Goal: Navigation & Orientation: Go to known website

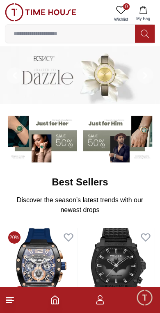
click at [144, 304] on span "Minimize live chat window" at bounding box center [144, 297] width 24 height 24
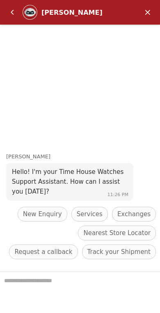
click at [6, 11] on em "Back" at bounding box center [12, 12] width 16 height 16
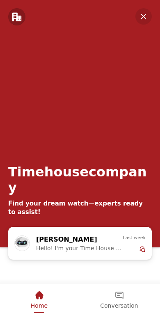
click at [142, 19] on em "Minimize" at bounding box center [143, 16] width 16 height 16
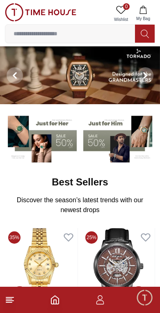
click at [103, 301] on icon "button" at bounding box center [100, 300] width 10 height 10
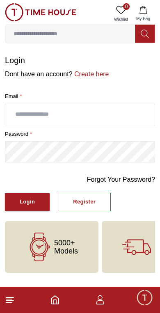
click at [7, 302] on line at bounding box center [9, 302] width 6 height 0
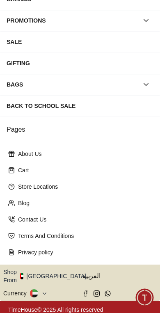
scroll to position [127, 0]
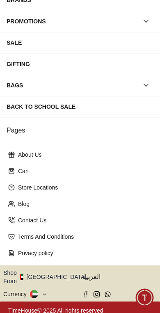
click at [51, 272] on button "Shop From [GEOGRAPHIC_DATA]" at bounding box center [47, 276] width 89 height 16
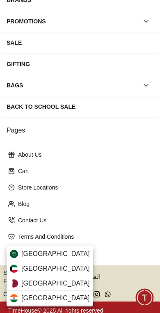
click at [16, 270] on img at bounding box center [14, 268] width 8 height 8
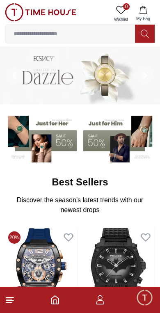
click at [32, 141] on img at bounding box center [41, 138] width 72 height 50
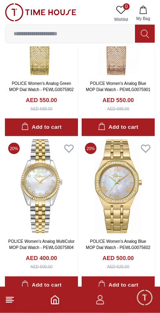
scroll to position [579, 0]
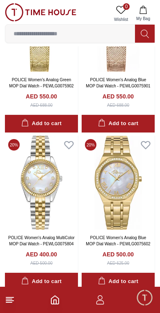
click at [13, 10] on img at bounding box center [40, 12] width 71 height 18
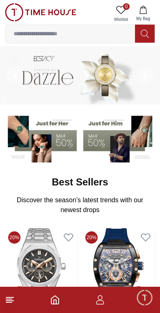
click at [98, 300] on icon "button" at bounding box center [100, 302] width 8 height 4
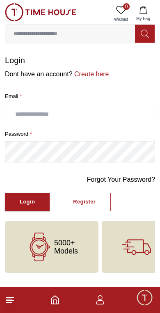
click at [57, 298] on icon "Home" at bounding box center [55, 300] width 10 height 10
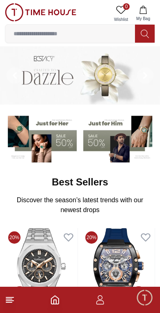
click at [12, 303] on icon at bounding box center [10, 300] width 10 height 10
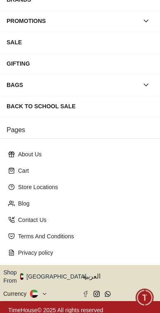
scroll to position [127, 0]
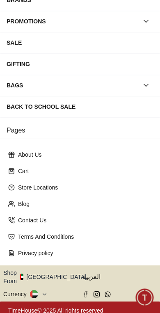
click at [55, 275] on button "Shop From [GEOGRAPHIC_DATA]" at bounding box center [47, 276] width 89 height 16
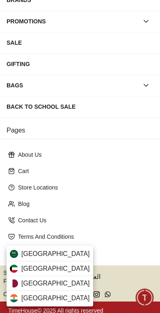
click at [60, 268] on div "[GEOGRAPHIC_DATA]" at bounding box center [50, 268] width 86 height 15
